Goal: Task Accomplishment & Management: Manage account settings

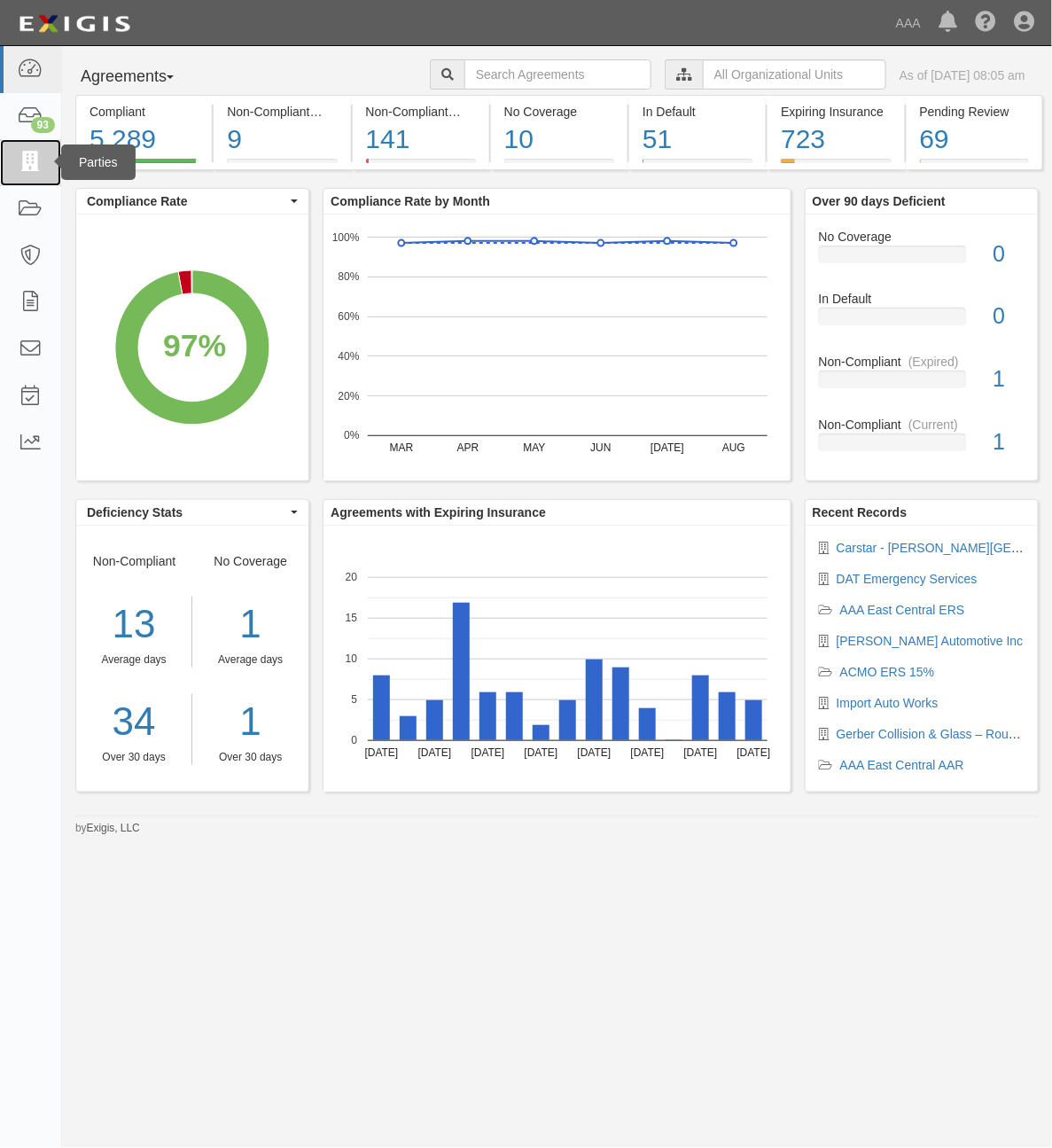
click at [37, 170] on icon at bounding box center [30, 163] width 25 height 21
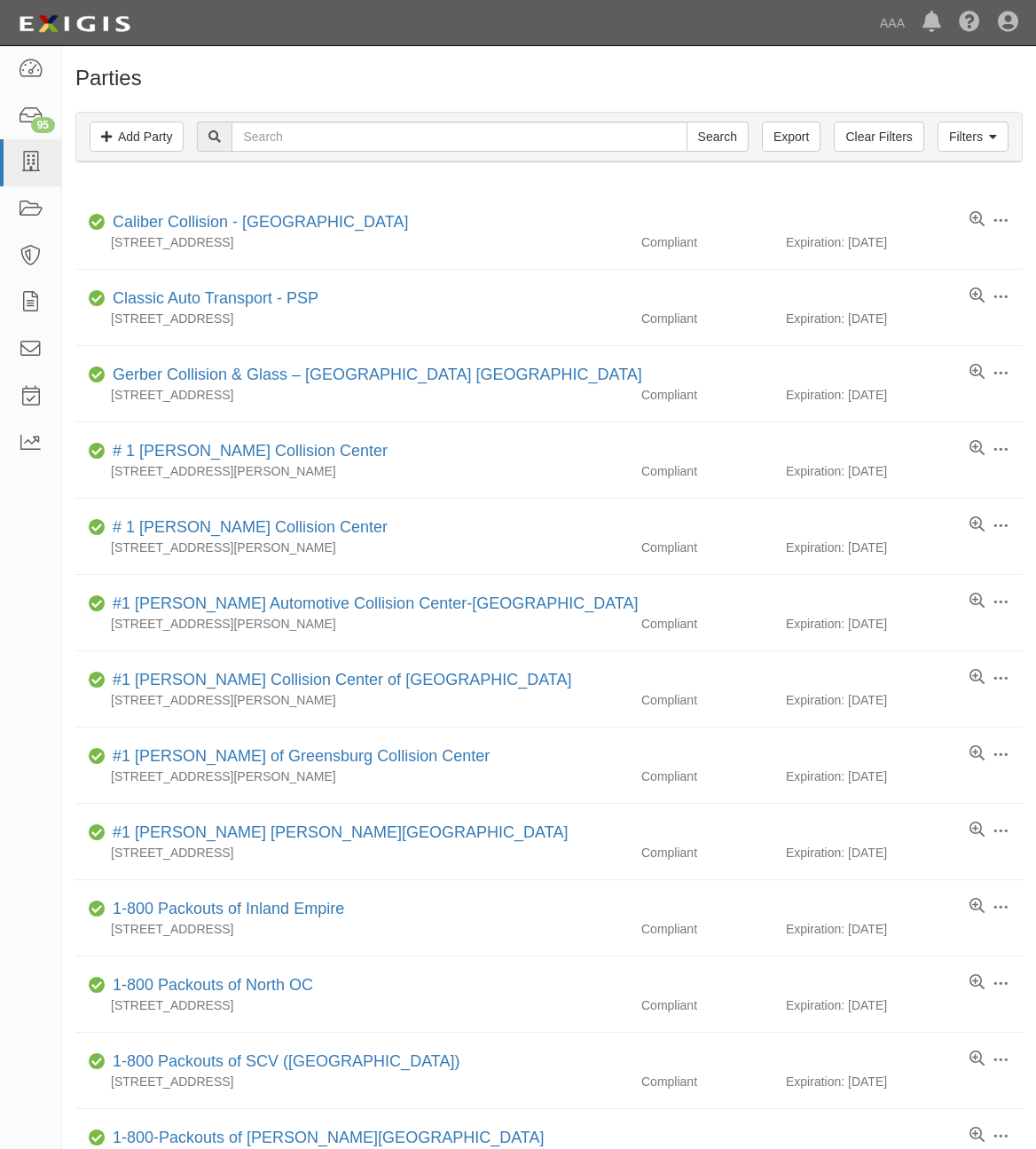
click at [382, 136] on input "text" at bounding box center [459, 137] width 455 height 30
type input "1116"
click at [712, 139] on input "Search" at bounding box center [717, 137] width 62 height 30
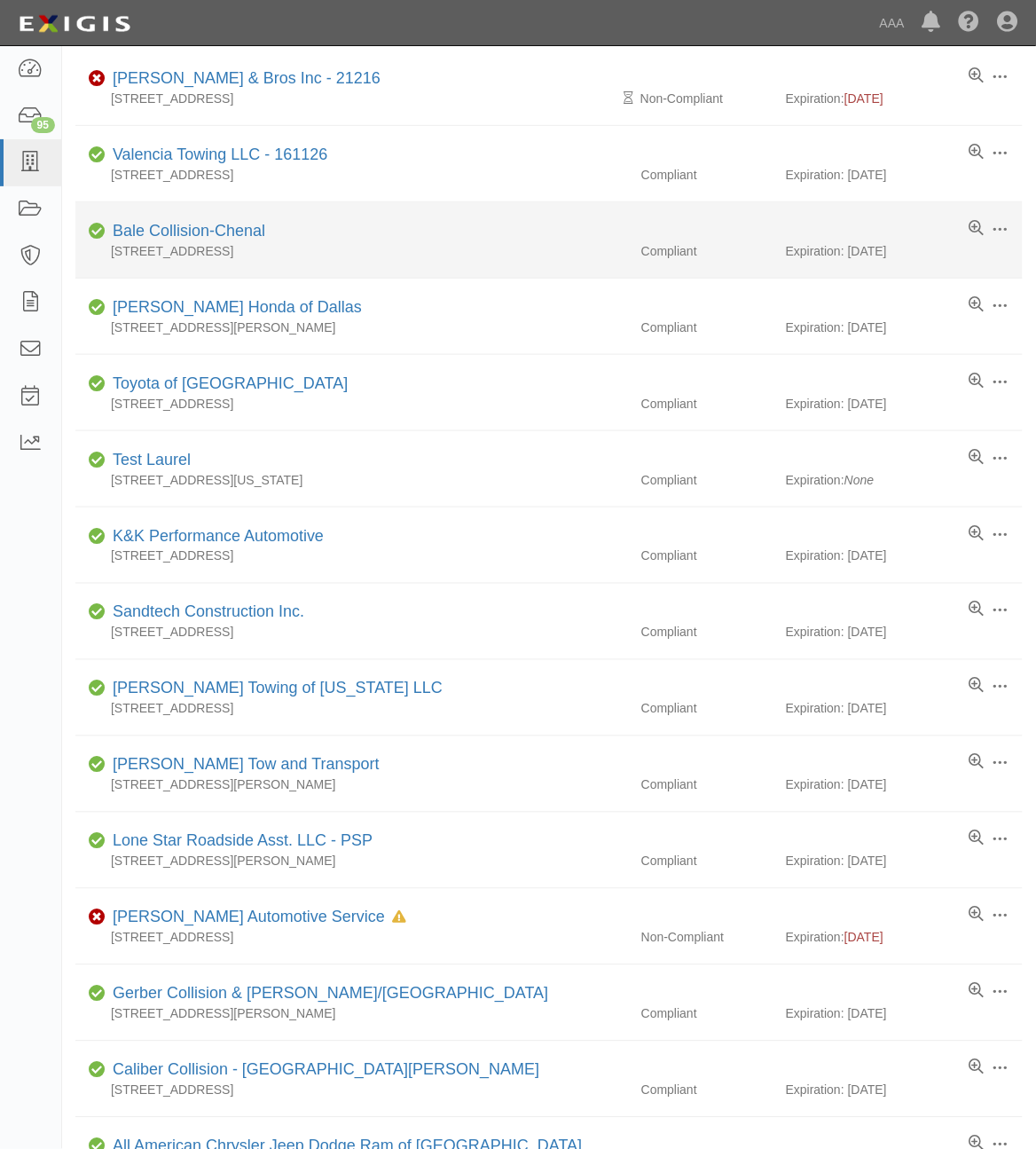
scroll to position [148, 0]
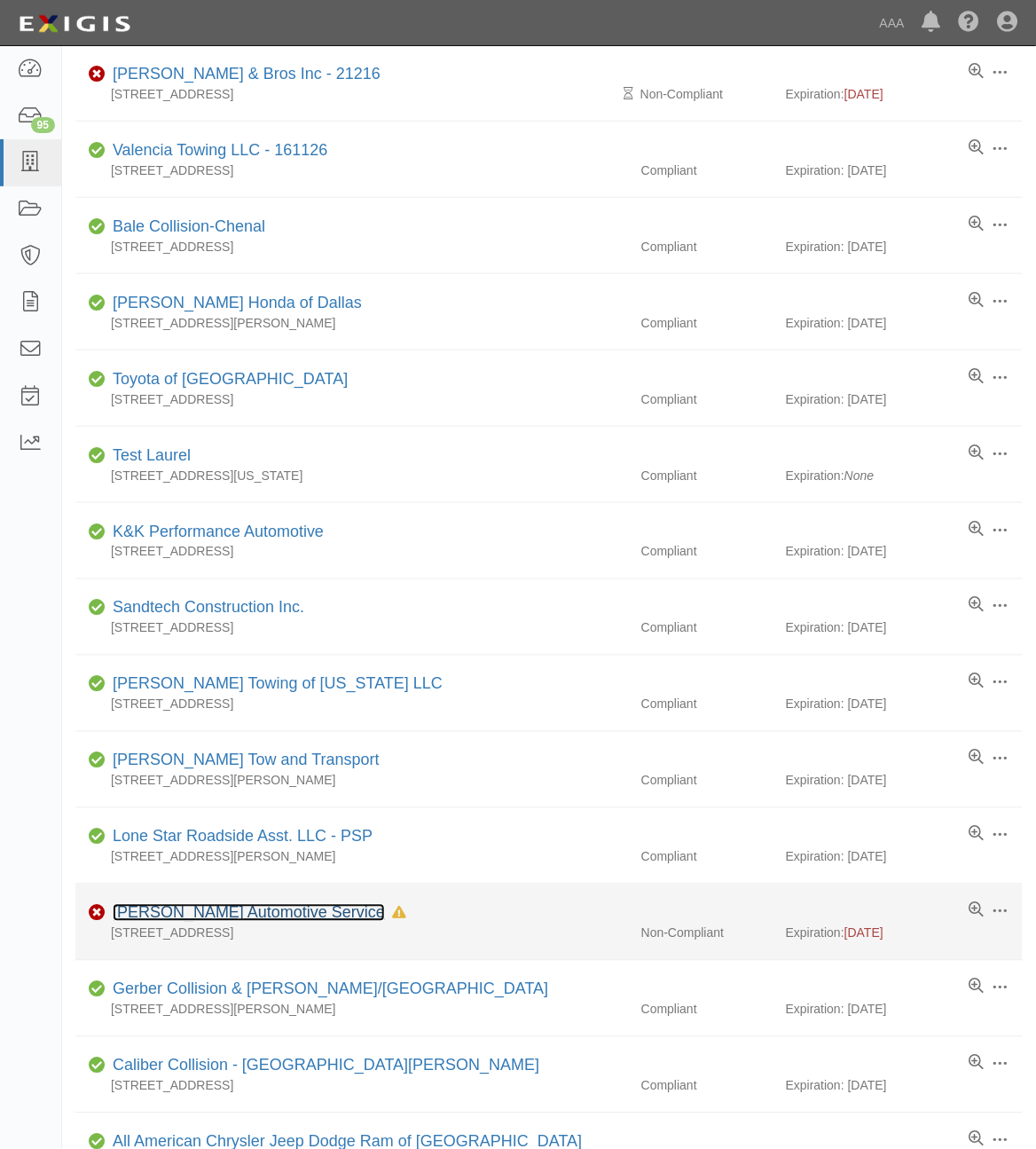
click at [201, 911] on link "Dale's Automotive Service" at bounding box center [248, 913] width 273 height 18
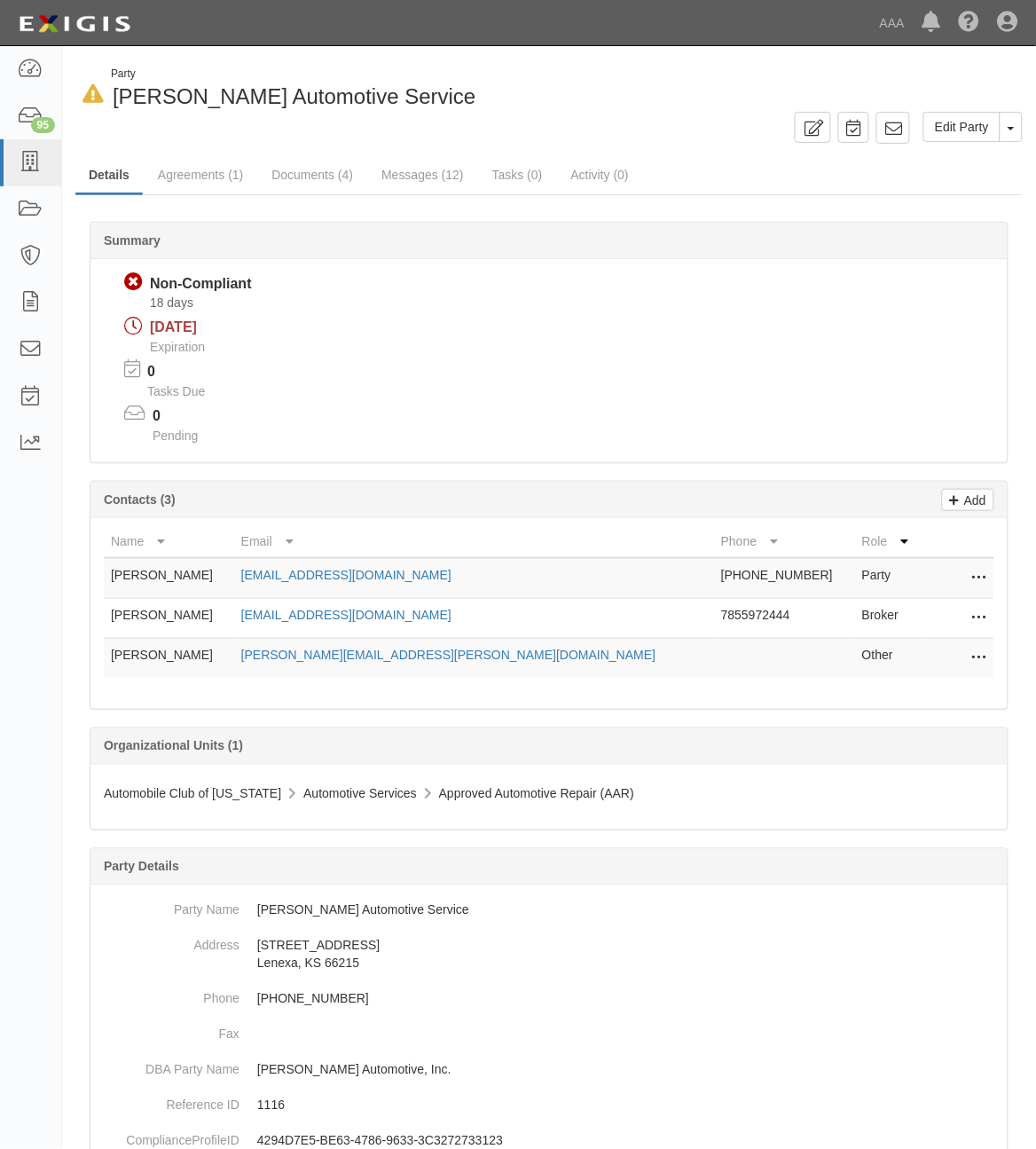
click at [978, 623] on icon at bounding box center [980, 619] width 14 height 23
click at [958, 622] on link "Edit" at bounding box center [916, 613] width 140 height 32
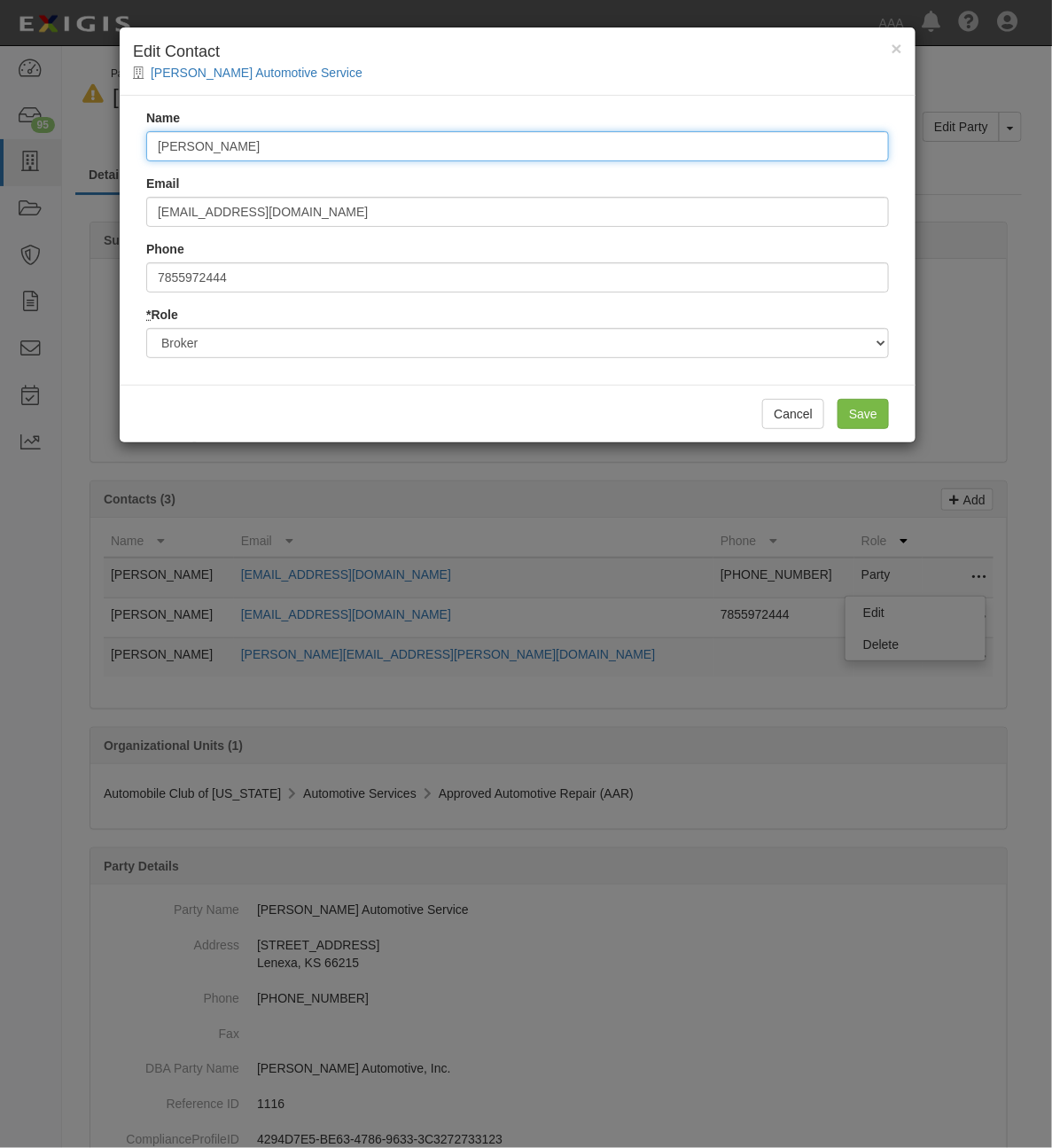
drag, startPoint x: 304, startPoint y: 136, endPoint x: 51, endPoint y: 124, distance: 253.3
click at [51, 124] on div "× Edit Contact Dale's Automotive Service Name Sydny Murr Email sydny@aginsuranc…" at bounding box center [526, 574] width 1052 height 1148
type input "Kerri Wright"
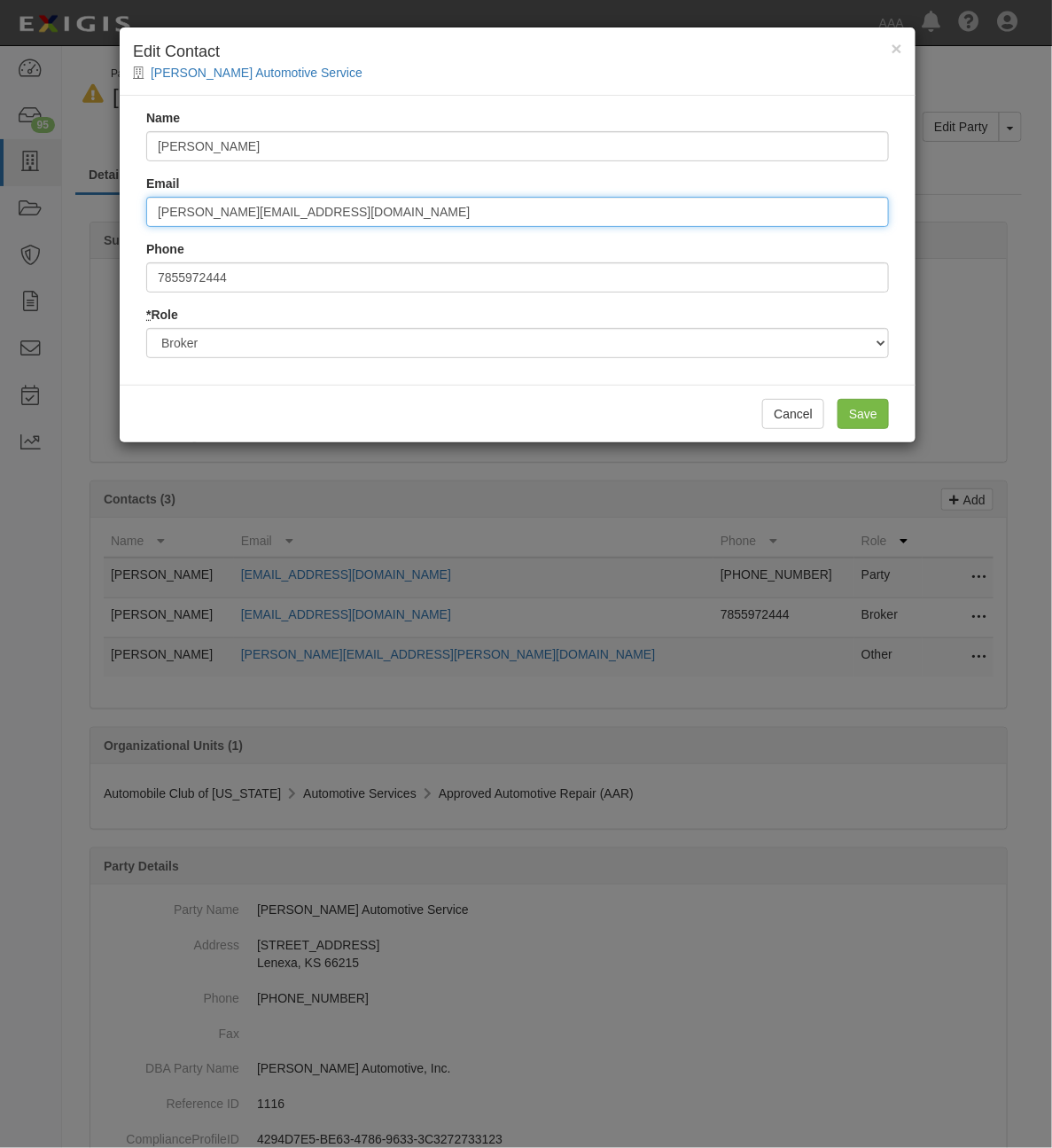
type input "kerri@ginsurance4u.com"
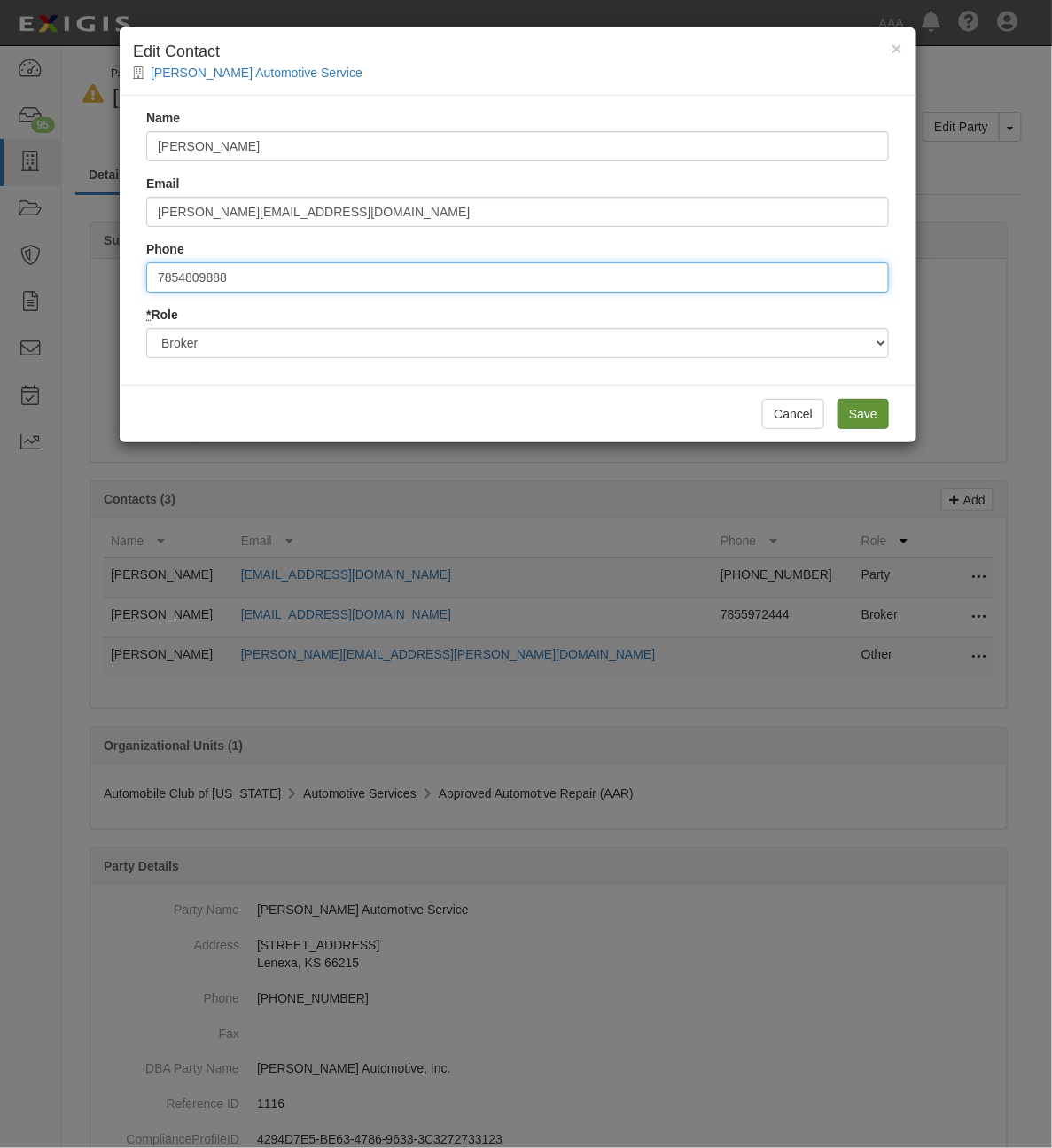
type input "7854809888"
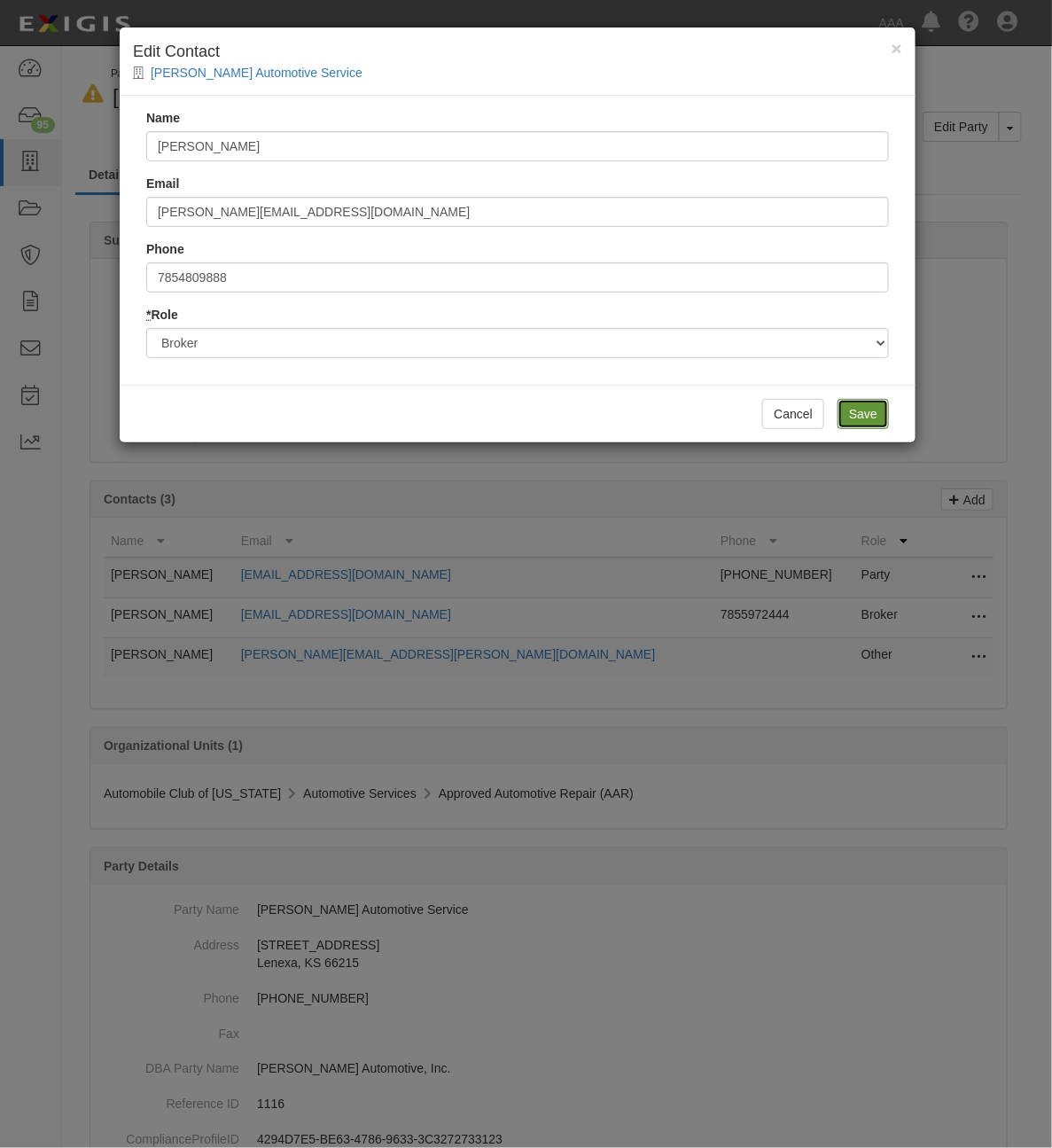
click at [862, 406] on input "Save" at bounding box center [864, 415] width 52 height 30
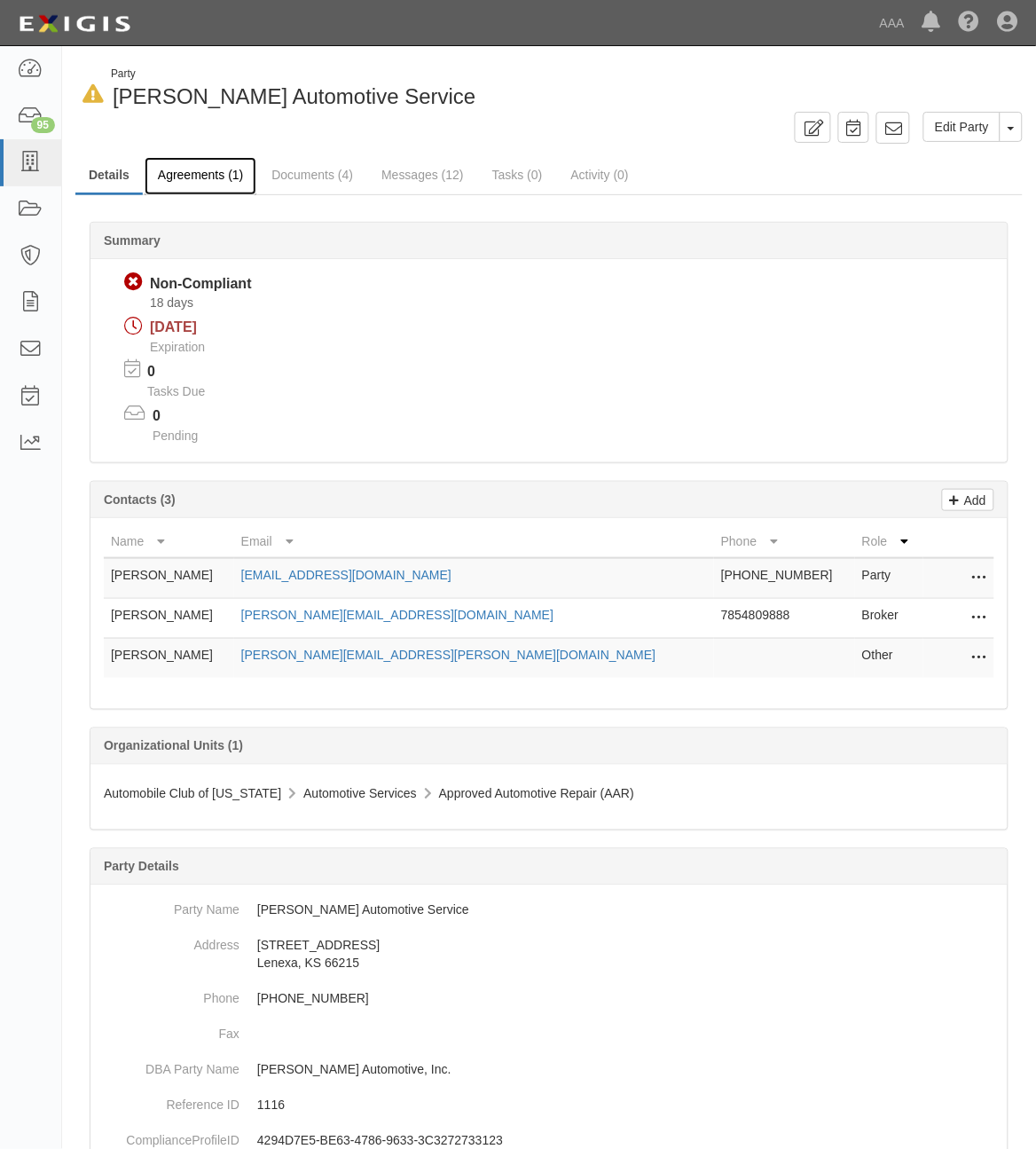
click at [202, 166] on link "Agreements (1)" at bounding box center [200, 176] width 112 height 38
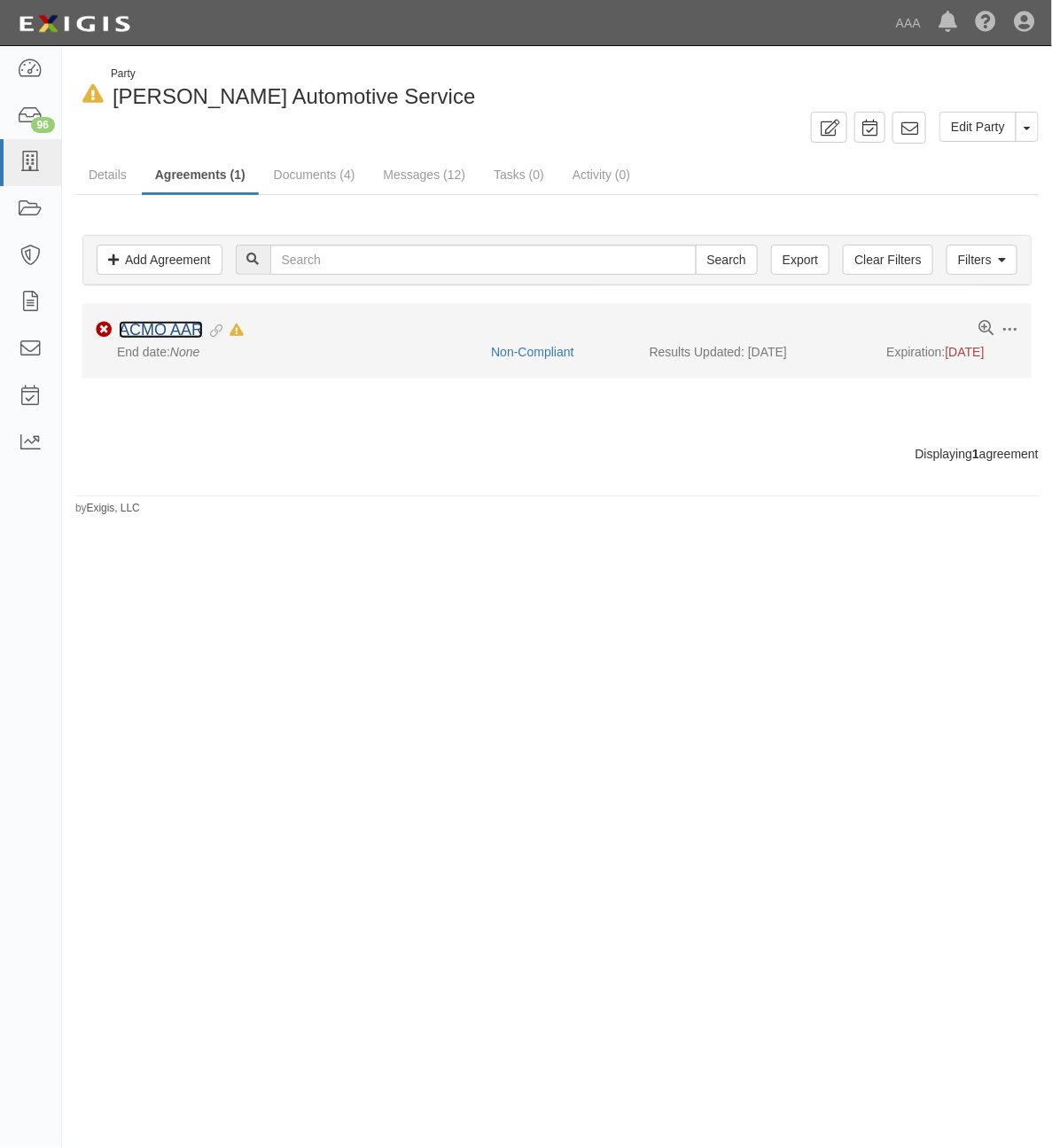
click at [163, 339] on link "ACMO AAR" at bounding box center [161, 330] width 84 height 18
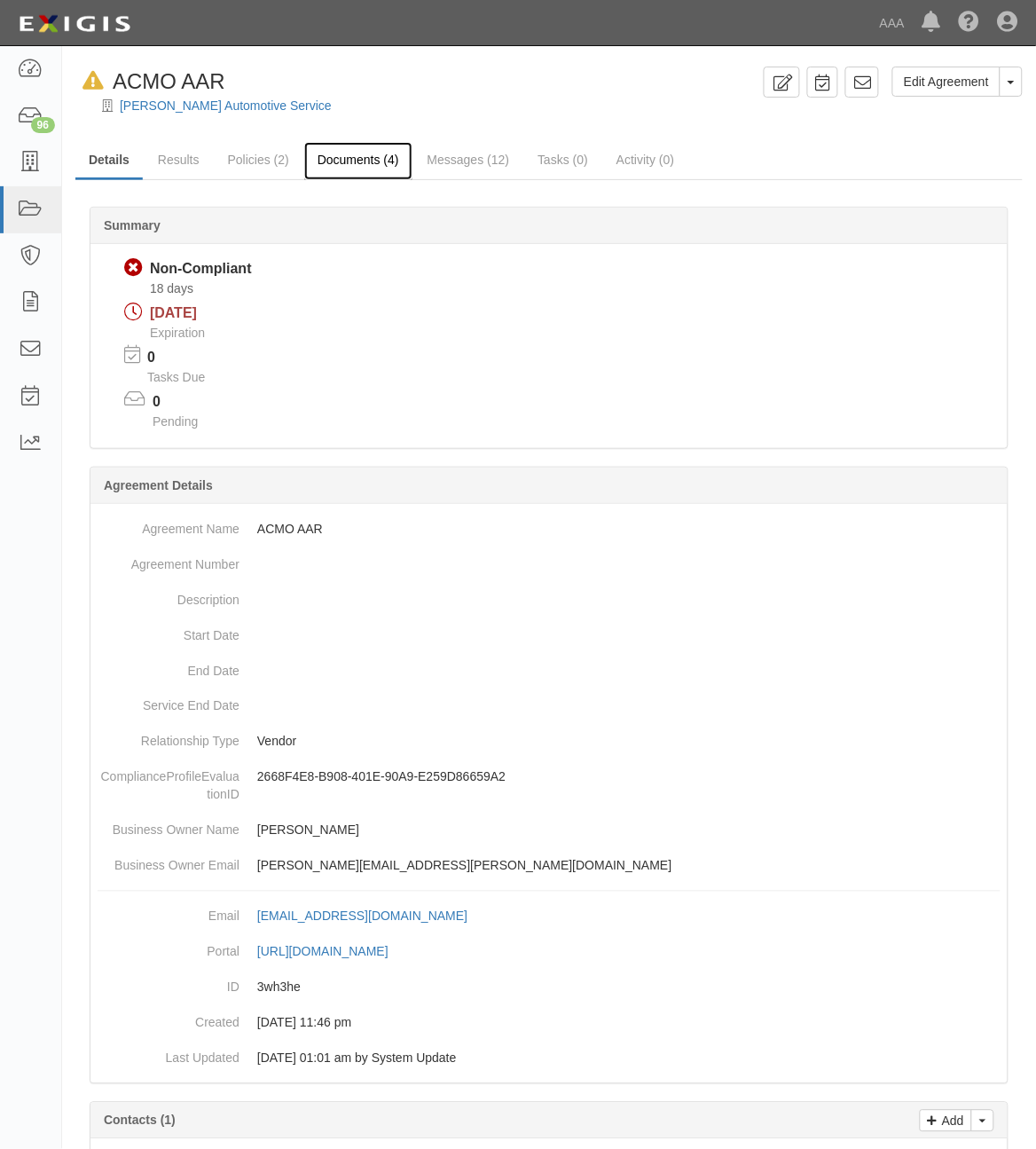
click at [374, 172] on link "Documents (4)" at bounding box center [358, 161] width 108 height 38
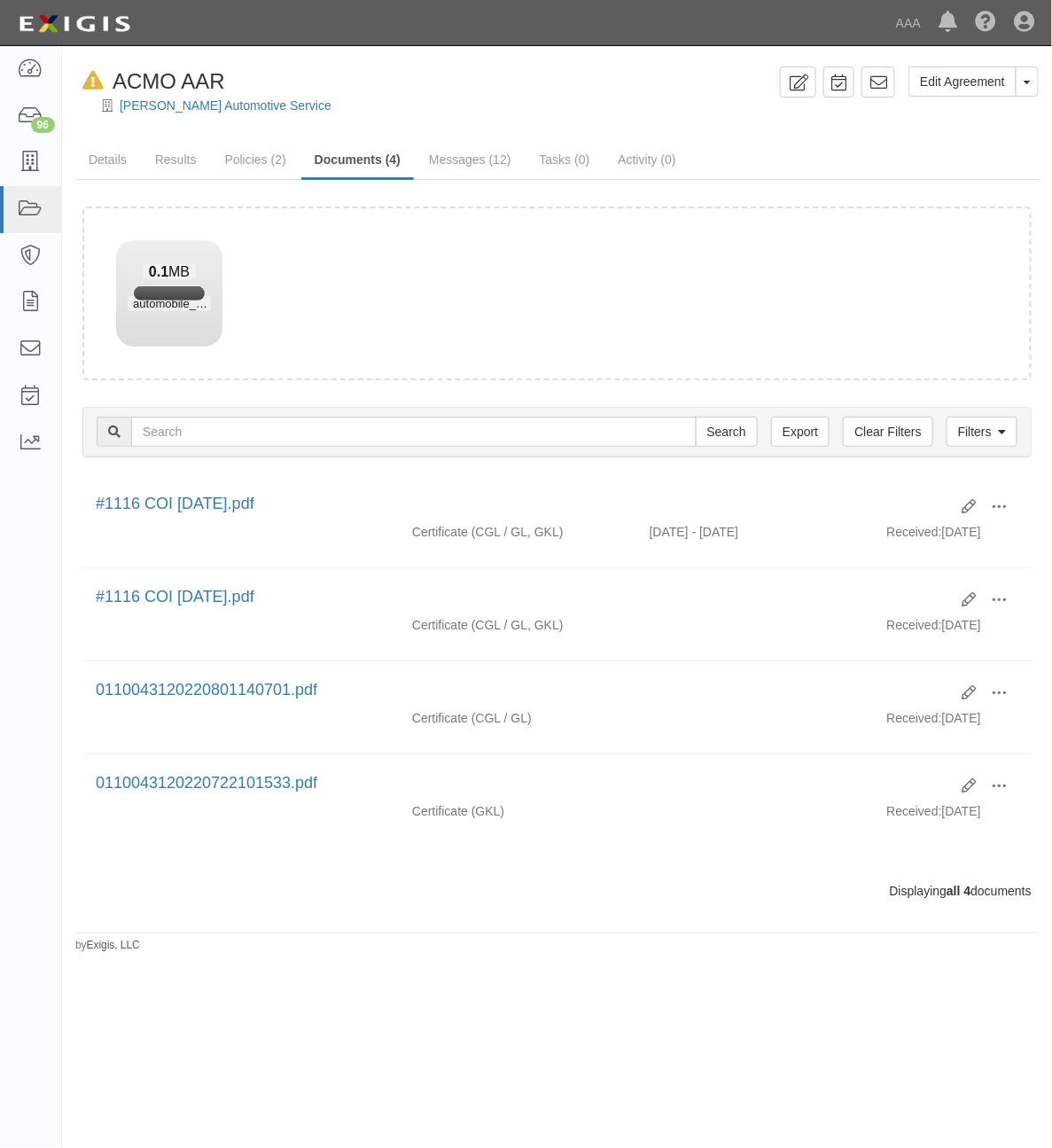
click at [520, 240] on form "Drop files here or click to upload 0.1 MB automobile_club_of_[US_STATE]__it_s_p…" at bounding box center [556, 293] width 949 height 173
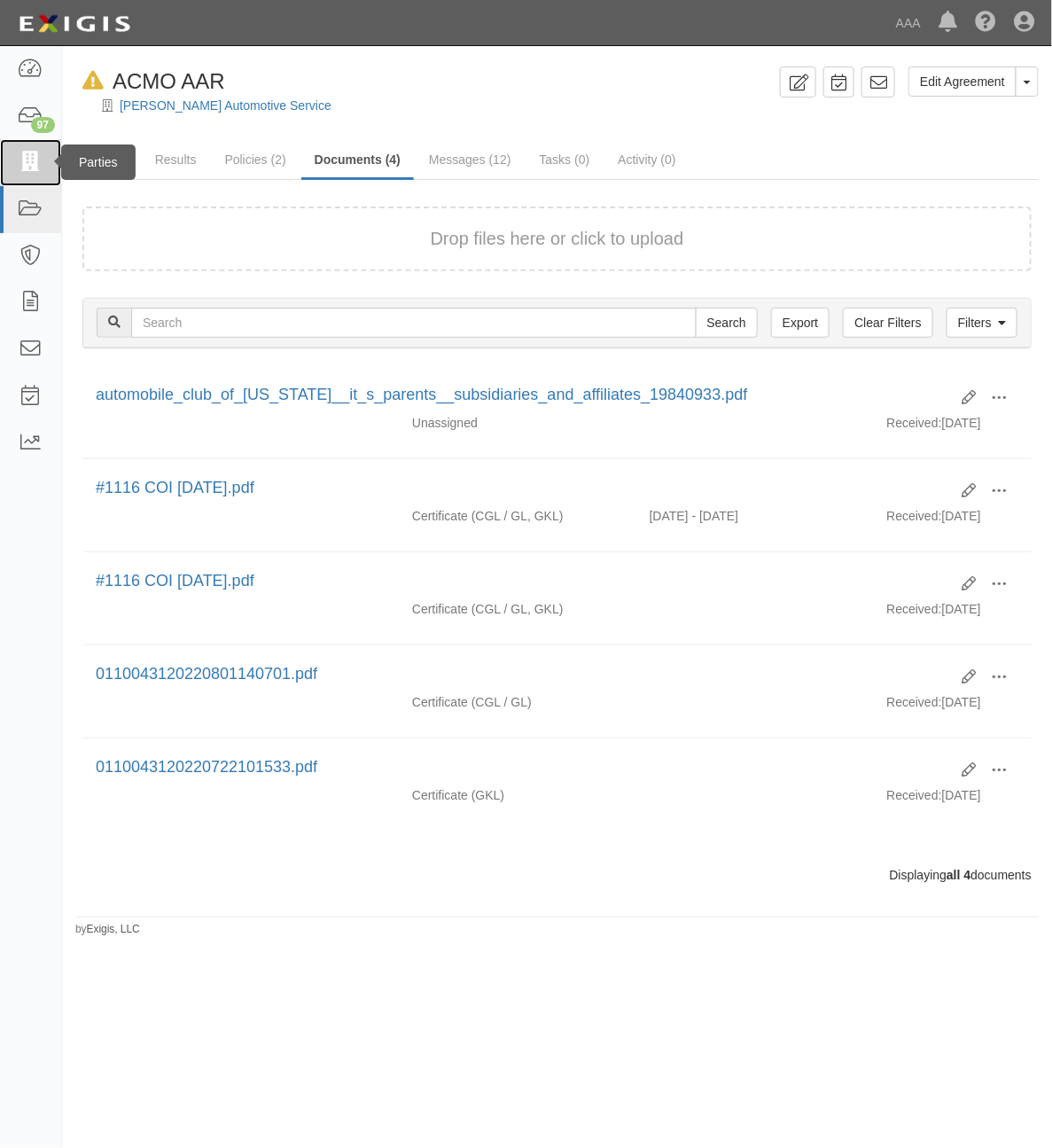
click at [29, 164] on icon at bounding box center [30, 163] width 25 height 21
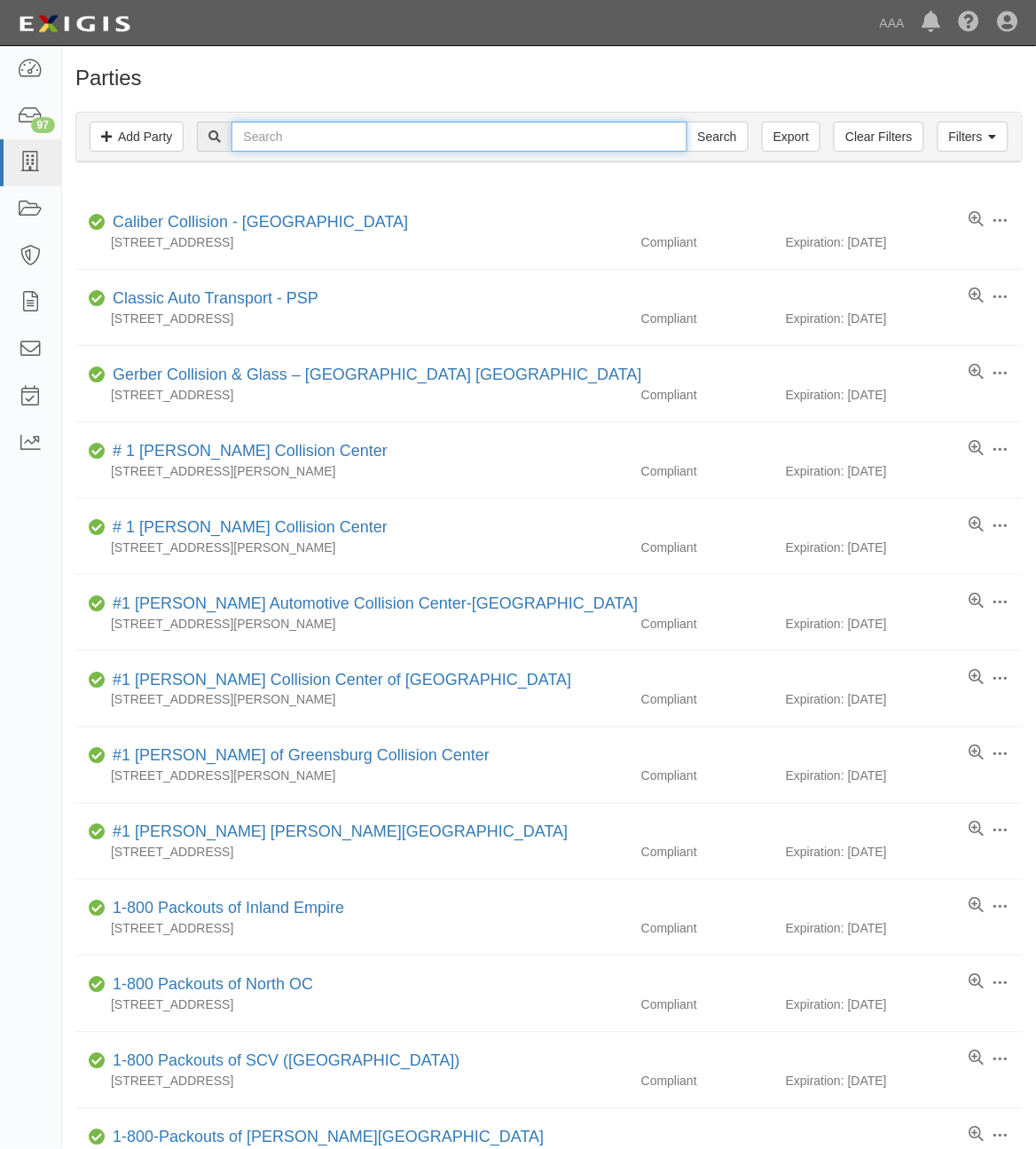
click at [437, 140] on input "text" at bounding box center [459, 137] width 455 height 30
type input "Chad Stevens"
click at [686, 122] on input "Search" at bounding box center [717, 137] width 62 height 30
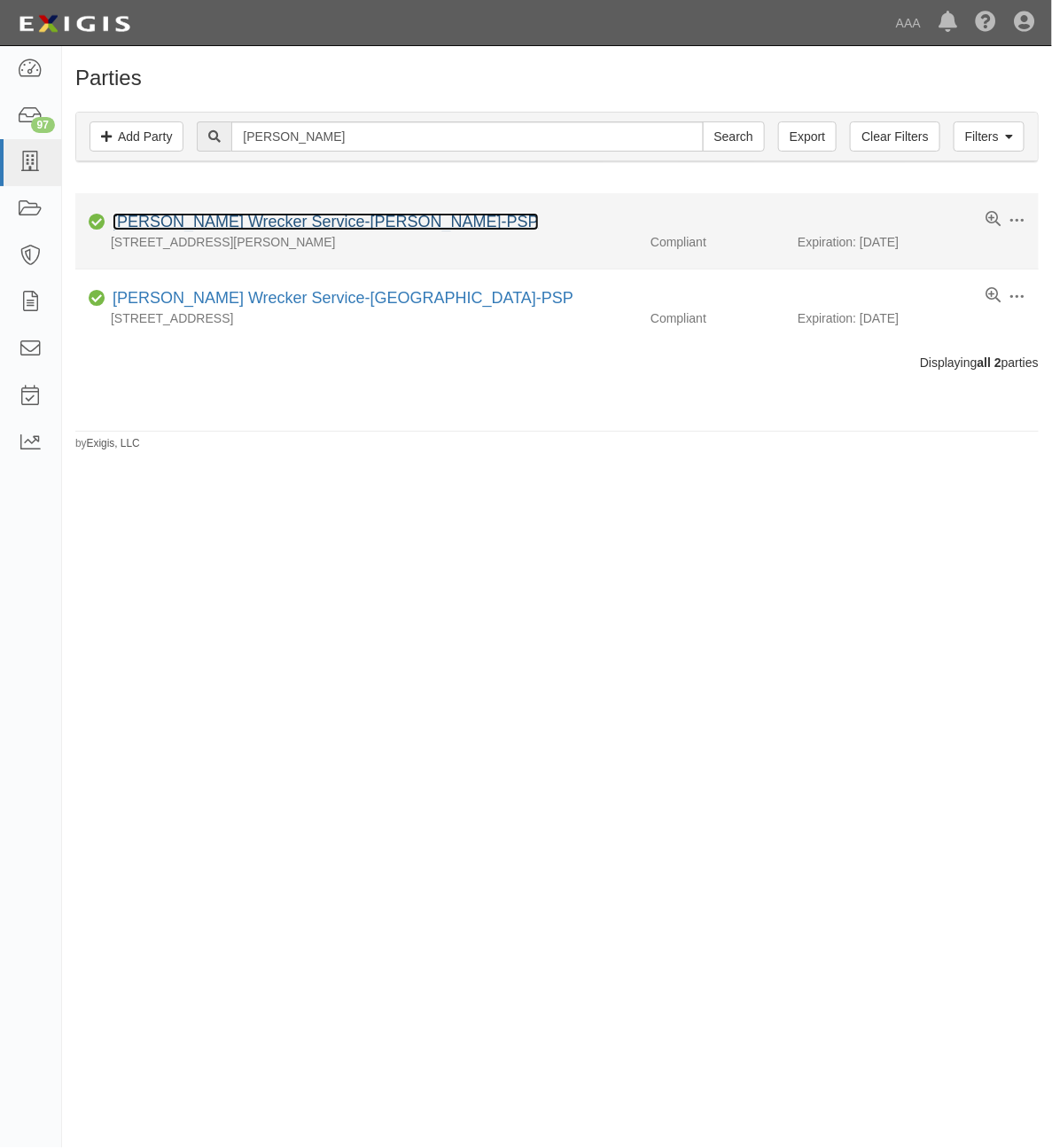
click at [338, 226] on link "[PERSON_NAME] Wrecker Service-[PERSON_NAME]-PSP" at bounding box center [325, 222] width 426 height 18
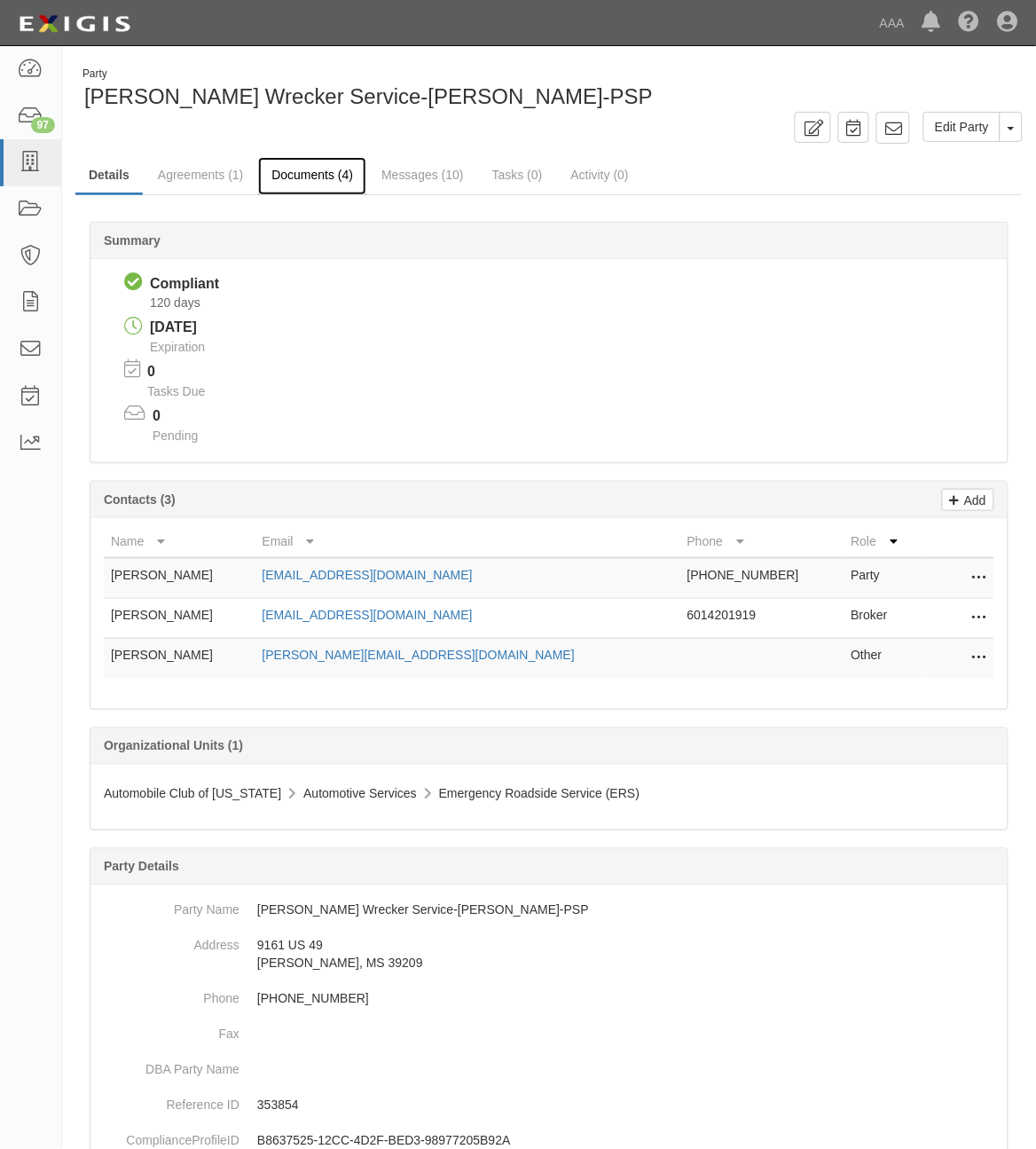
click at [319, 187] on link "Documents (4)" at bounding box center [312, 176] width 108 height 38
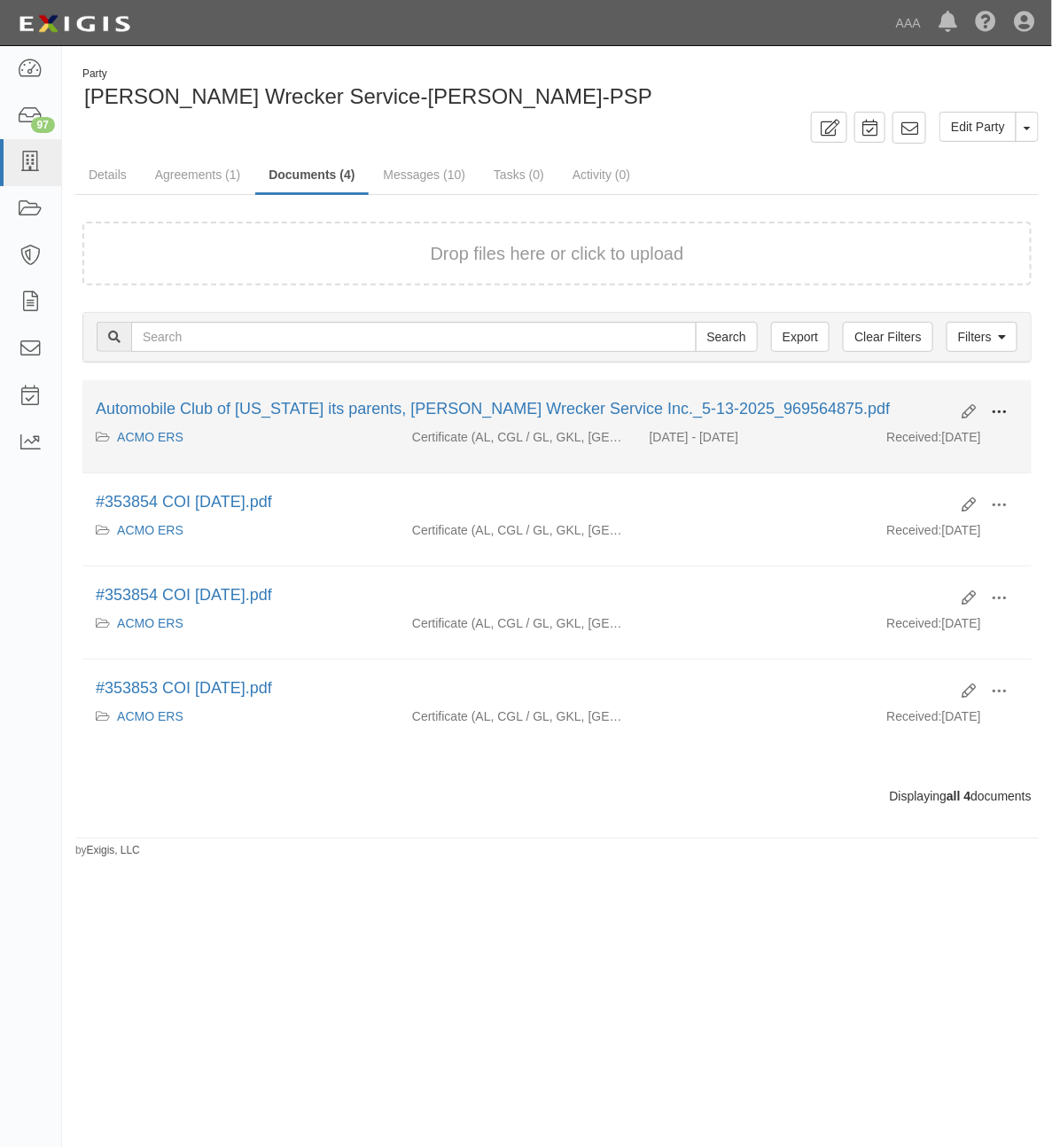
click at [994, 409] on span at bounding box center [998, 412] width 16 height 16
click at [949, 439] on link "View" at bounding box center [913, 438] width 140 height 32
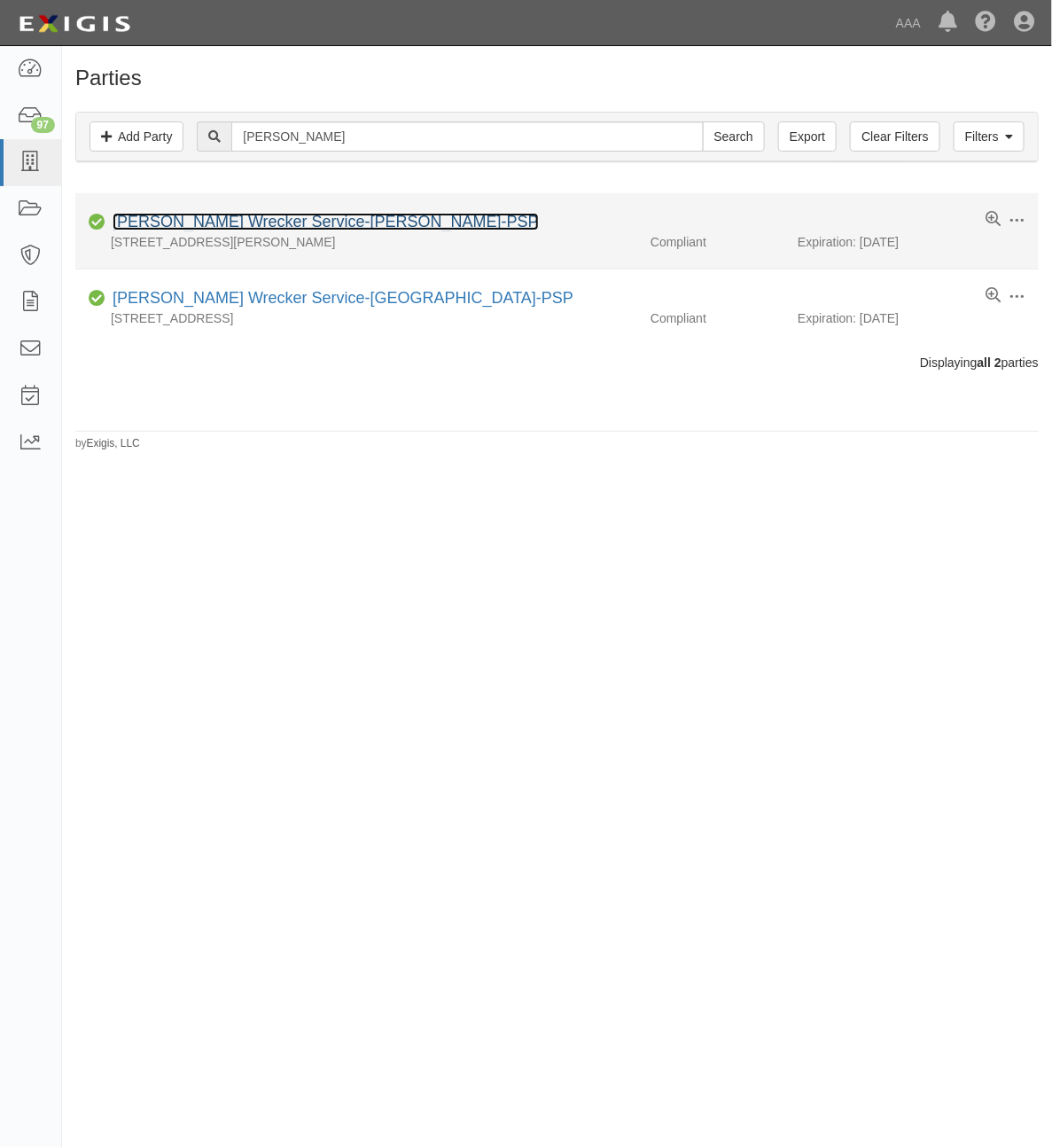
click at [246, 229] on link "Chad Stevens Wrecker Service-Jackson-PSP" at bounding box center [325, 222] width 426 height 18
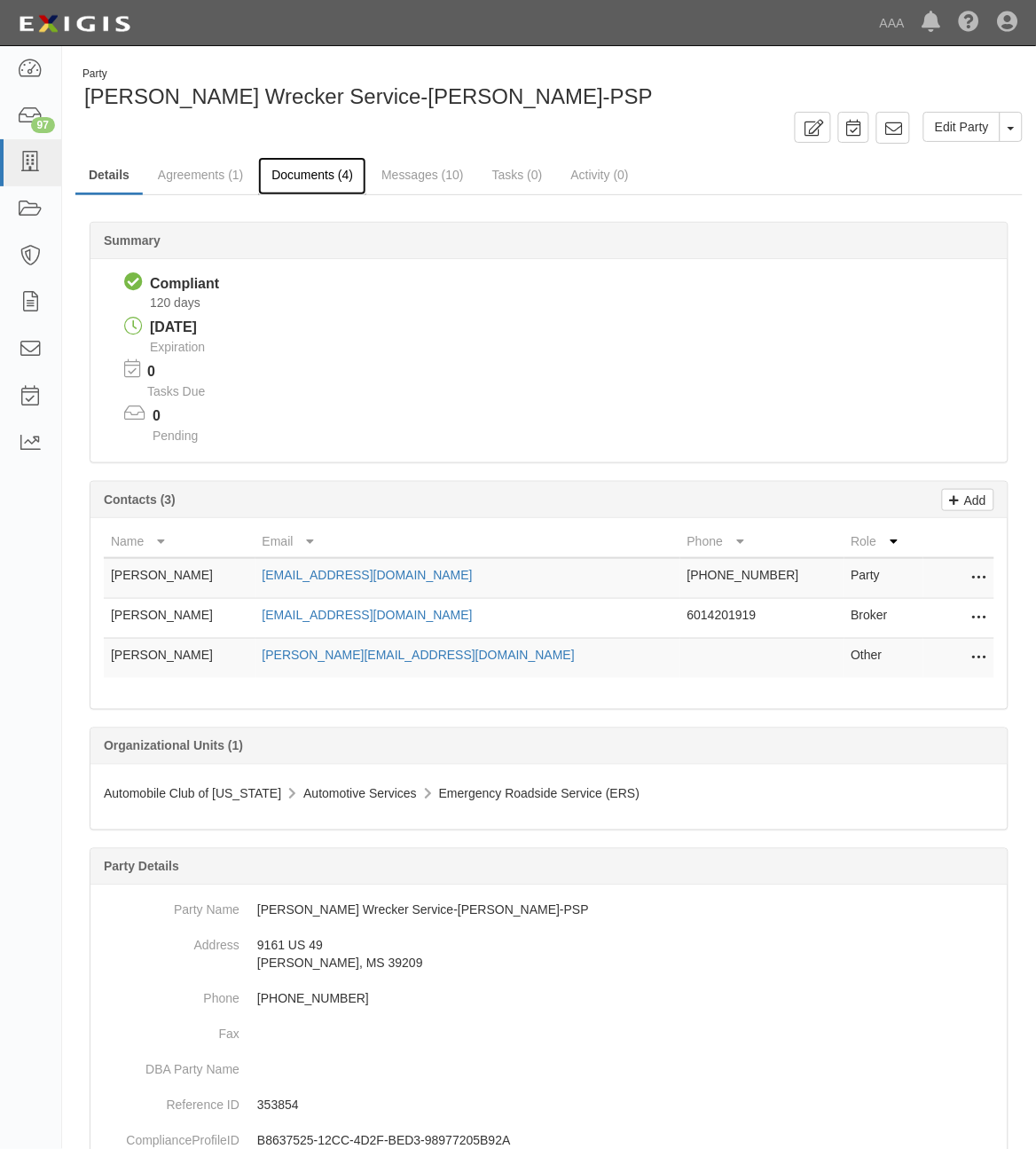
click at [303, 182] on link "Documents (4)" at bounding box center [312, 176] width 108 height 38
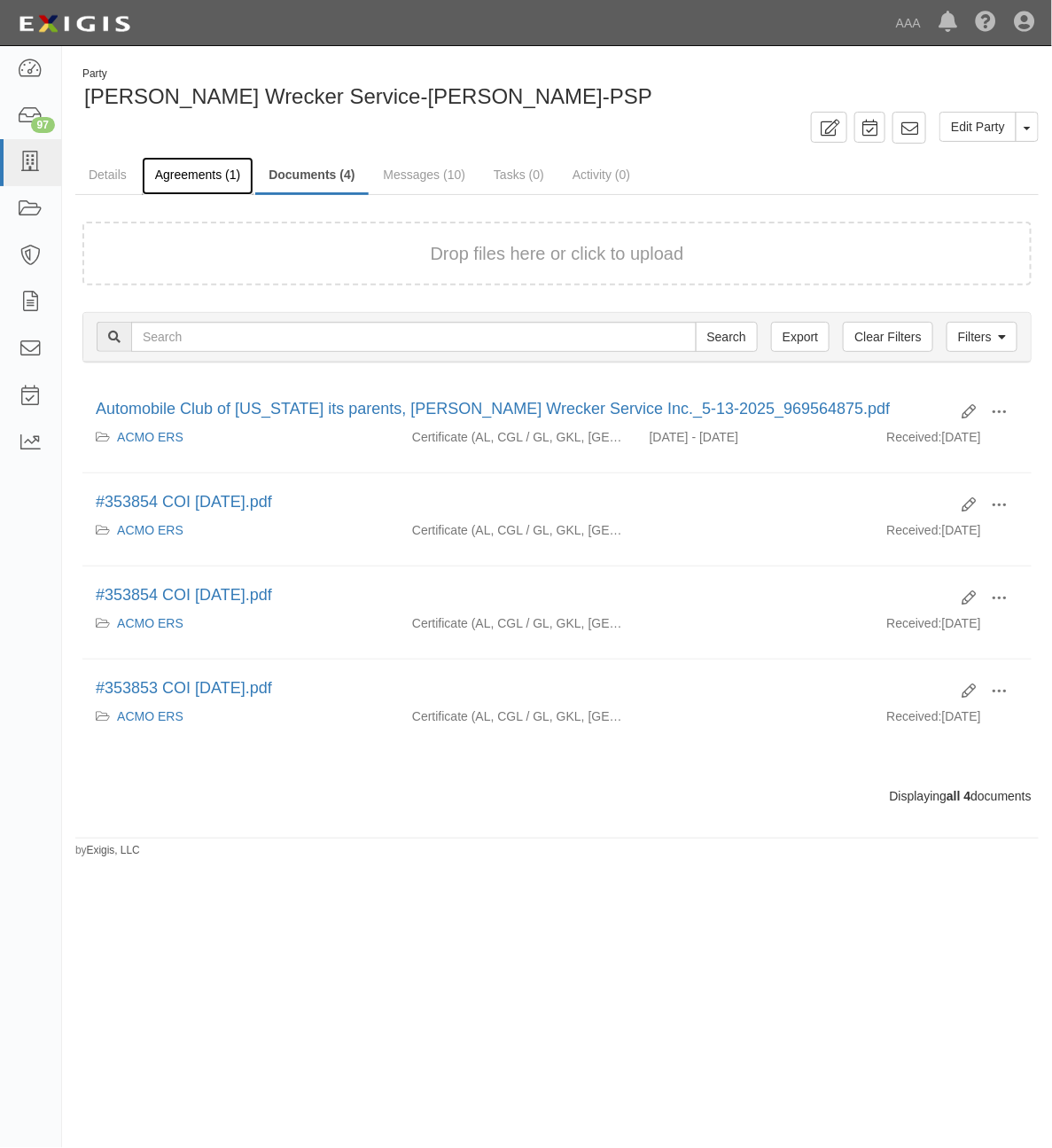
click at [223, 177] on link "Agreements (1)" at bounding box center [197, 176] width 112 height 38
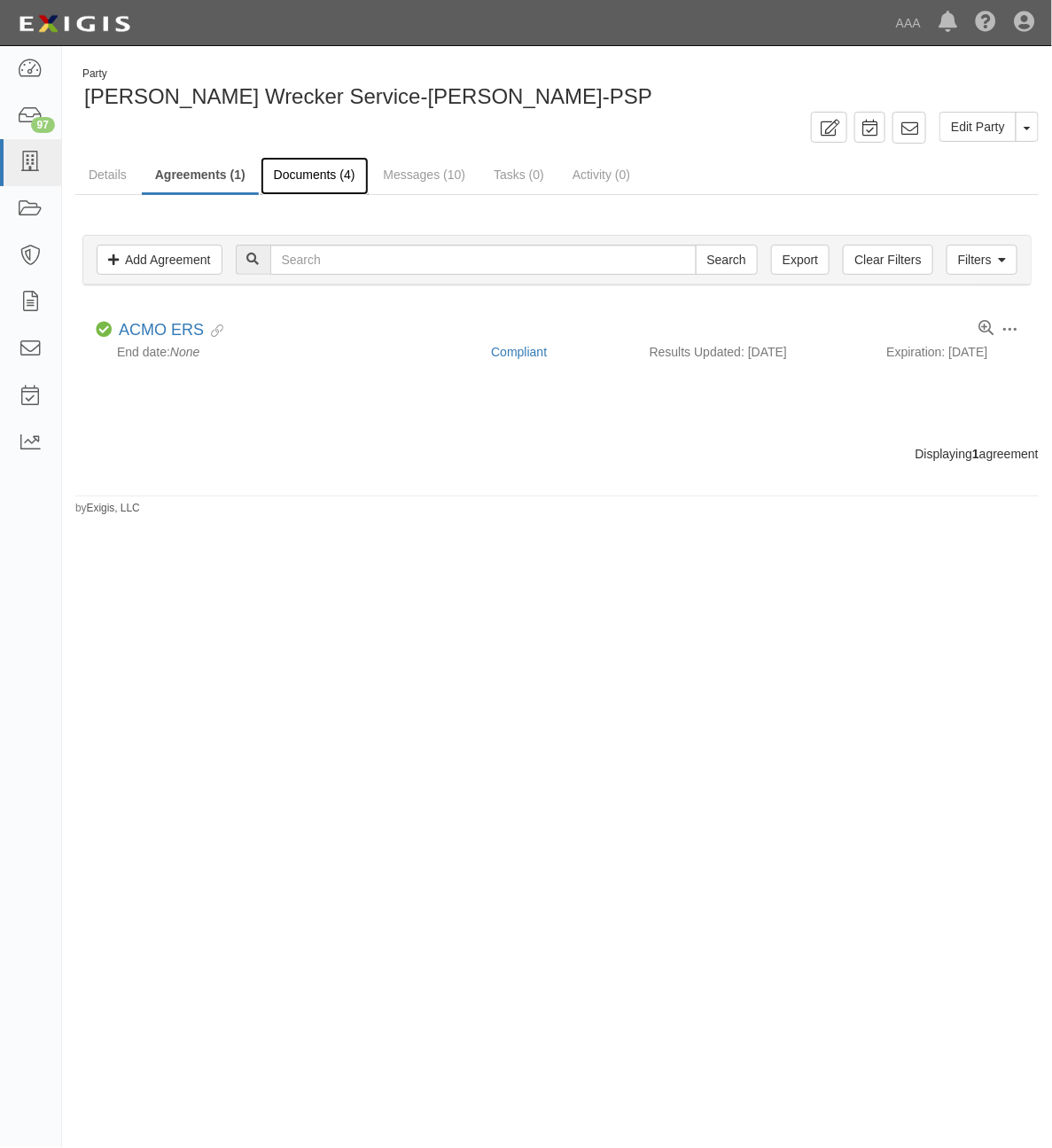
click at [326, 173] on link "Documents (4)" at bounding box center [314, 176] width 108 height 38
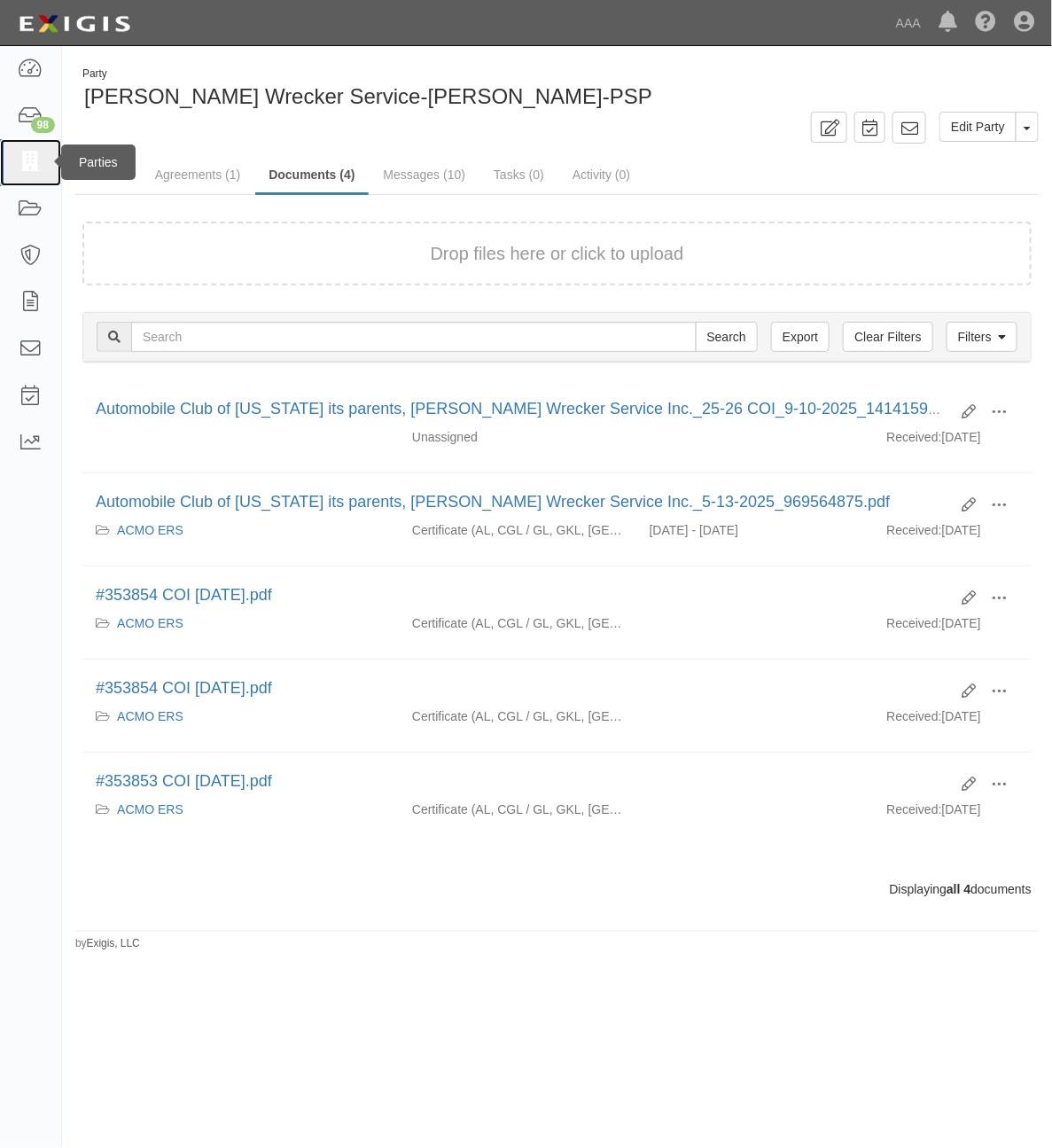
click at [32, 164] on icon at bounding box center [30, 163] width 25 height 21
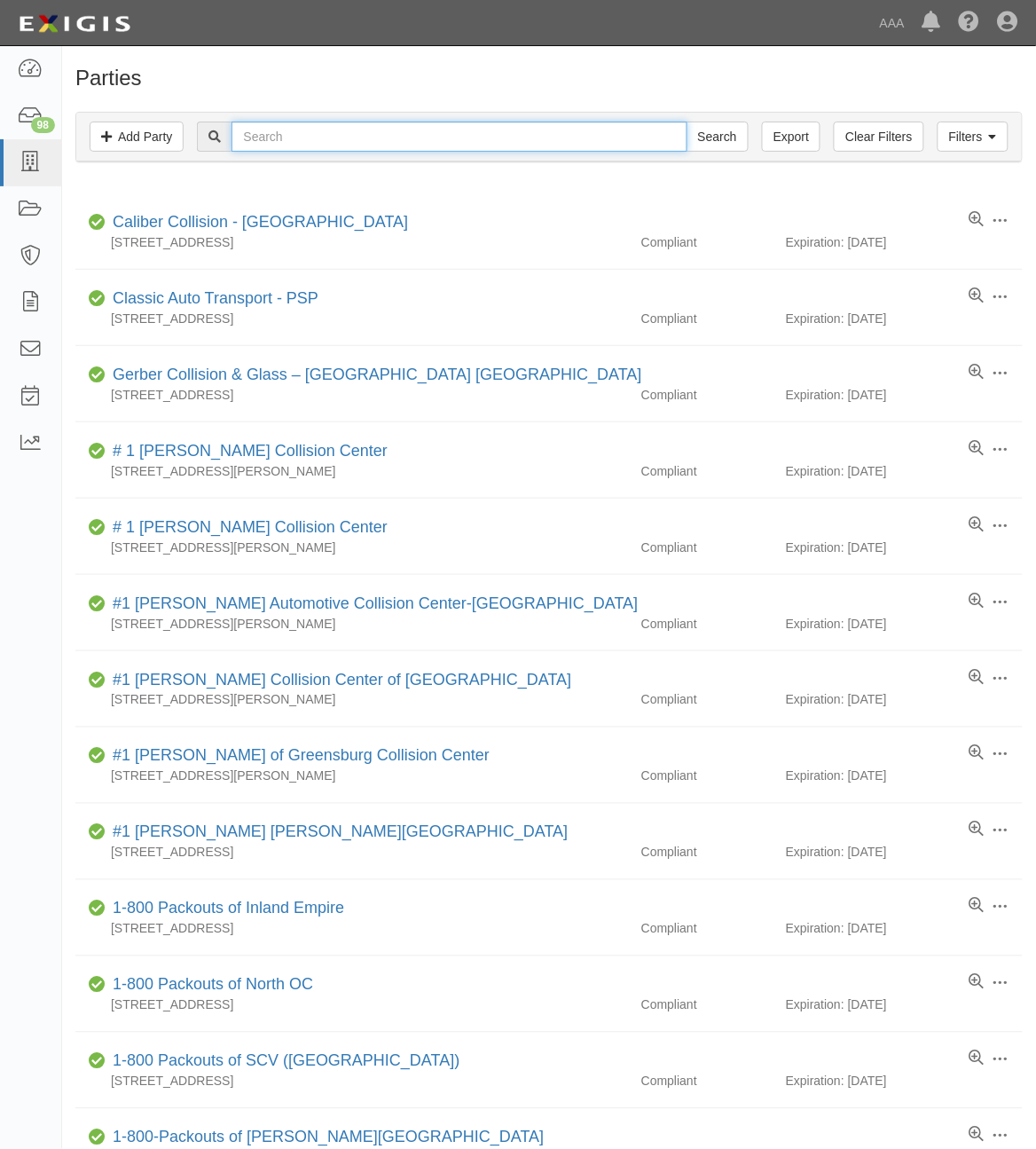
click at [308, 138] on input "text" at bounding box center [459, 137] width 455 height 30
type input "[PERSON_NAME]"
click at [686, 122] on input "Search" at bounding box center [717, 137] width 62 height 30
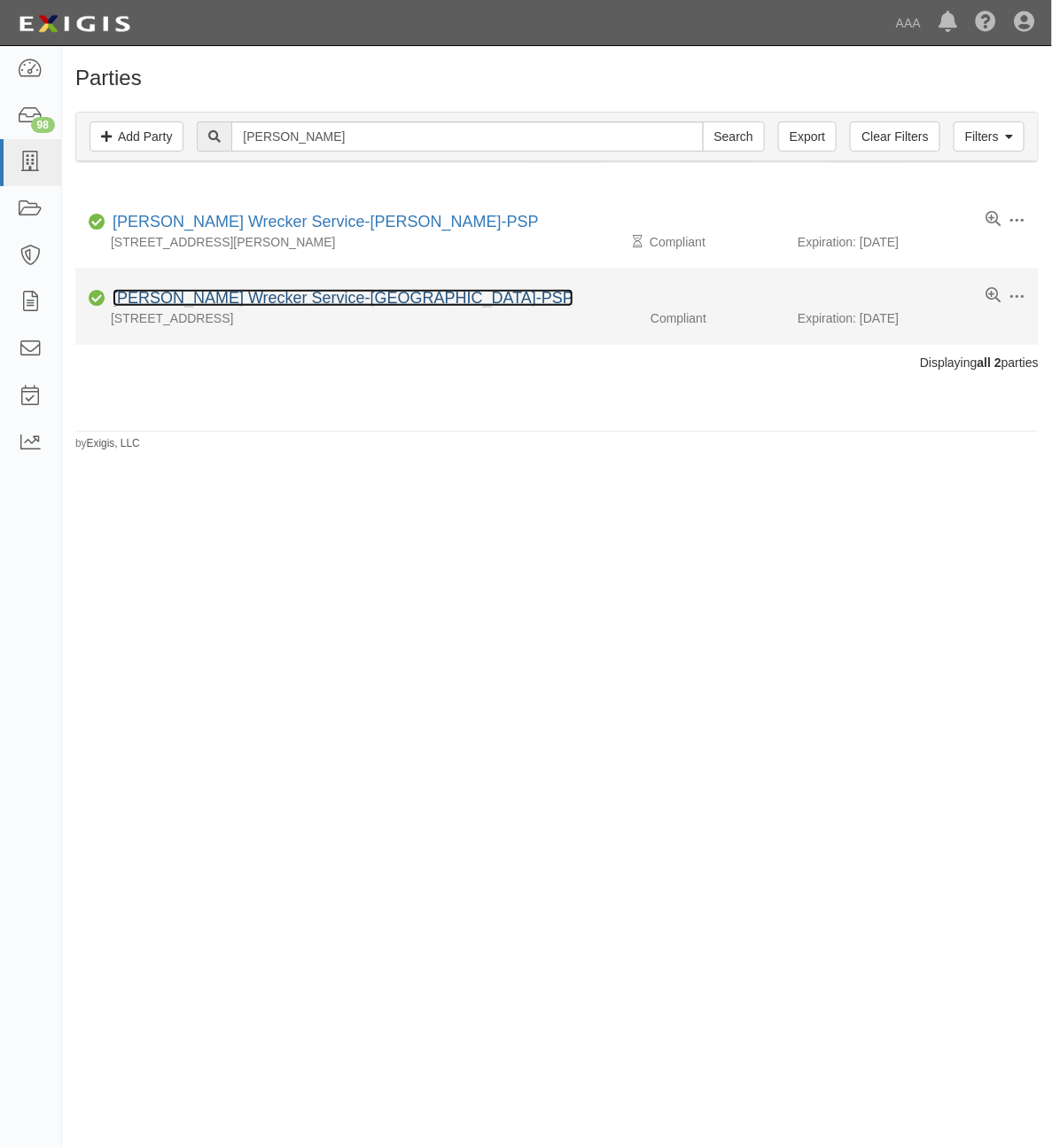
click at [264, 299] on link "[PERSON_NAME] Wrecker Service-[GEOGRAPHIC_DATA]-PSP" at bounding box center [343, 297] width 461 height 18
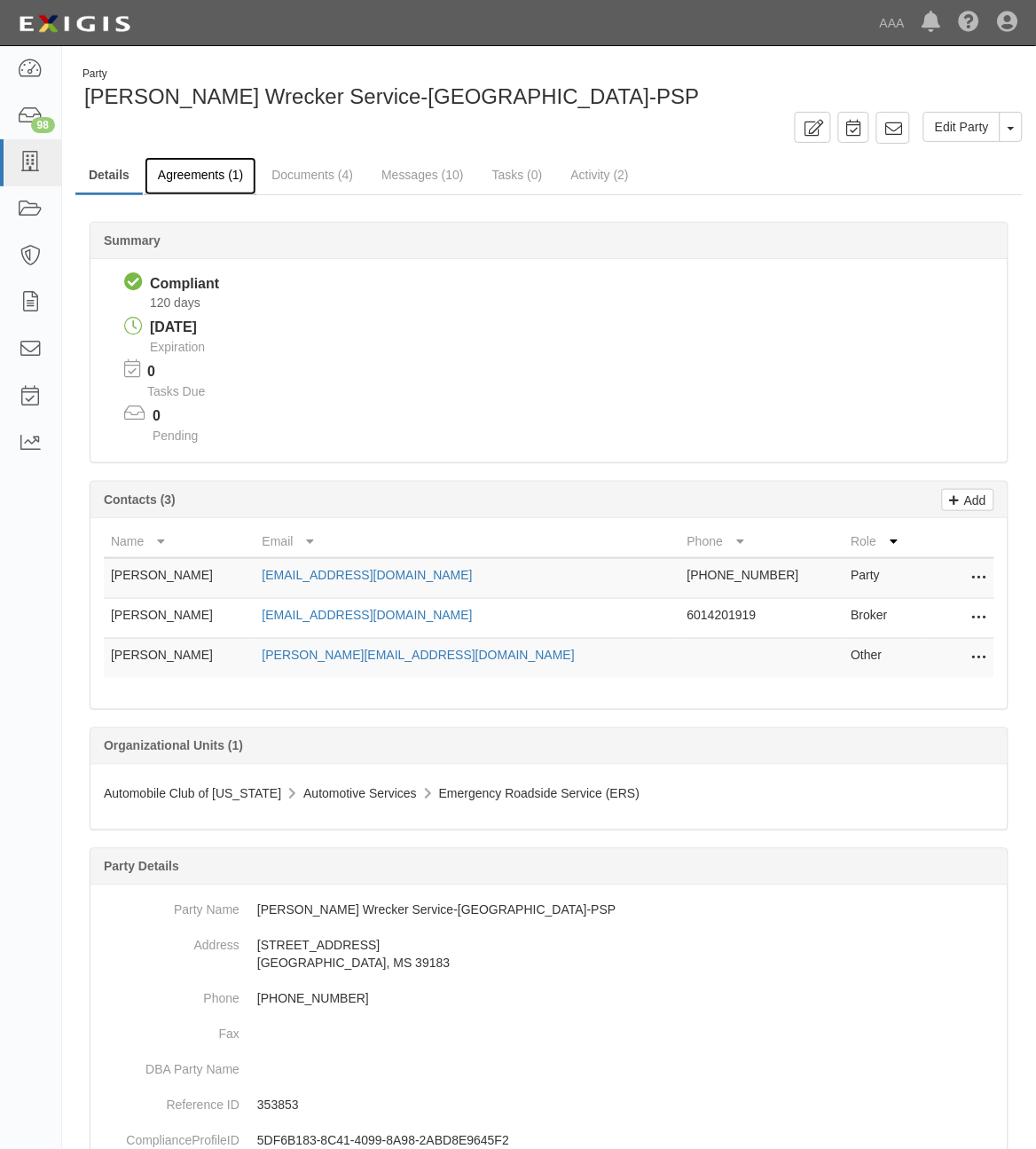
click at [208, 177] on link "Agreements (1)" at bounding box center [200, 176] width 112 height 38
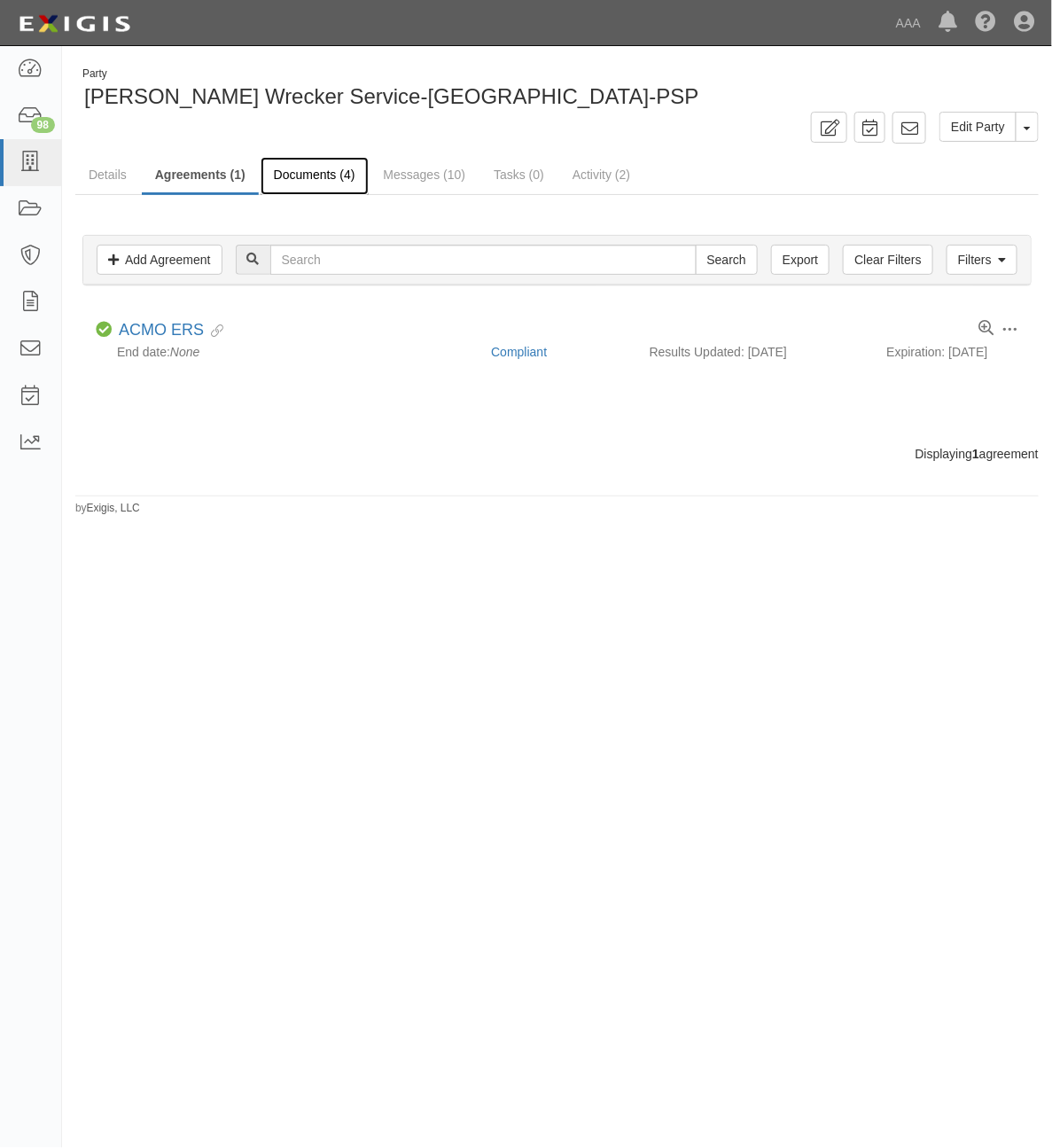
click at [315, 182] on link "Documents (4)" at bounding box center [314, 176] width 108 height 38
